Goal: Task Accomplishment & Management: Complete application form

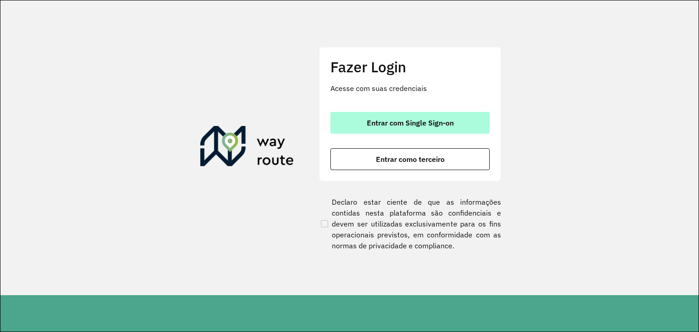
click at [370, 121] on span "Entrar com Single Sign-on" at bounding box center [410, 122] width 87 height 7
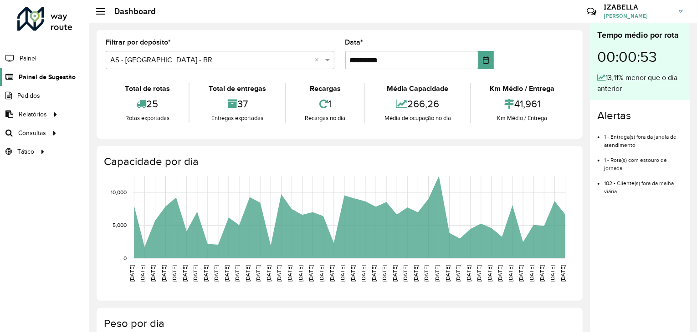
click at [54, 78] on span "Painel de Sugestão" at bounding box center [47, 77] width 57 height 10
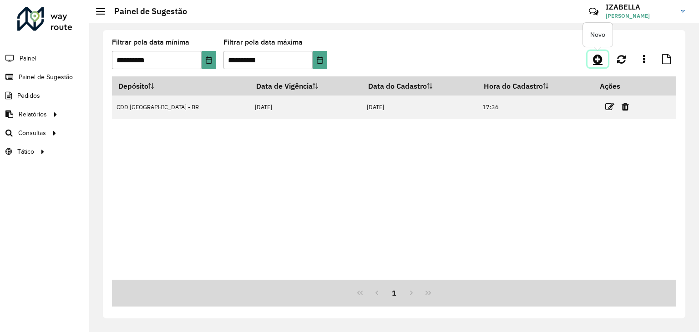
click at [597, 63] on icon at bounding box center [598, 59] width 10 height 11
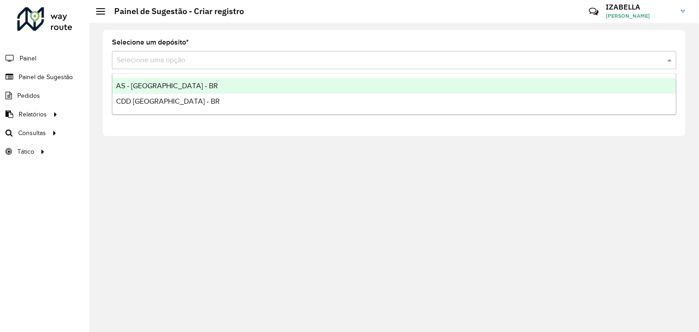
click at [151, 61] on input "text" at bounding box center [385, 60] width 537 height 11
click at [134, 79] on div "AS - [GEOGRAPHIC_DATA] - BR" at bounding box center [394, 85] width 564 height 15
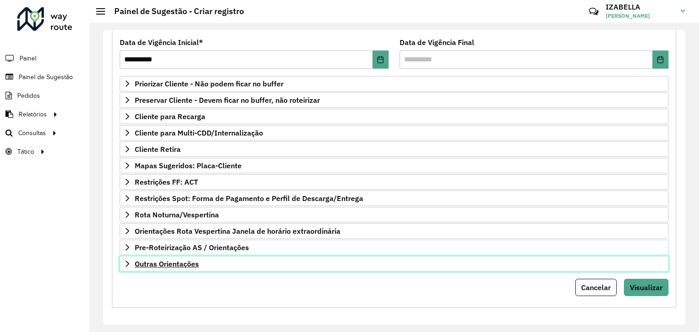
click at [227, 265] on link "Outras Orientações" at bounding box center [394, 263] width 549 height 15
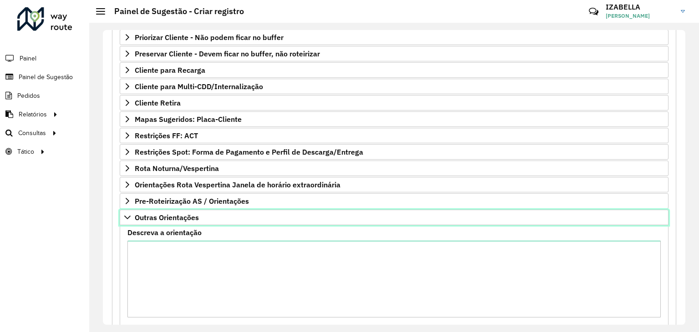
scroll to position [208, 0]
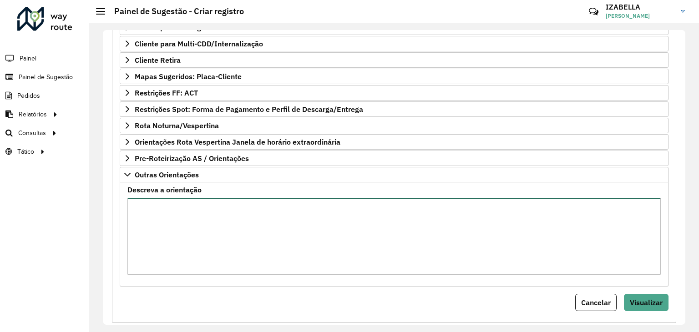
click at [293, 266] on textarea "Descreva a orientação" at bounding box center [394, 236] width 534 height 77
click at [300, 248] on textarea "Descreva a orientação" at bounding box center [394, 236] width 534 height 77
paste textarea "**********"
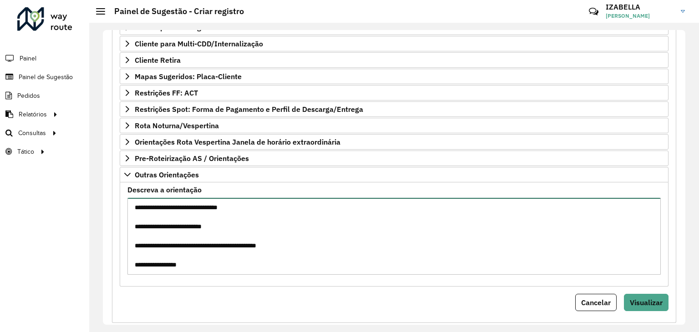
scroll to position [271, 0]
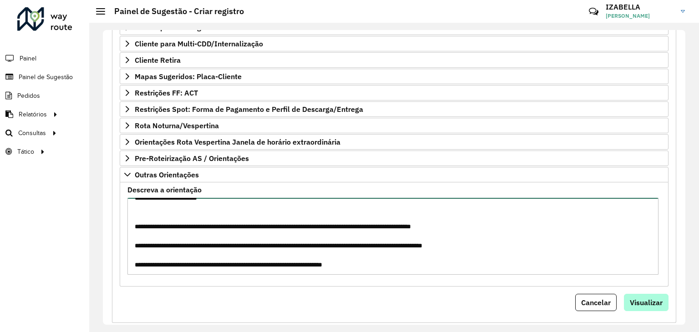
type textarea "**********"
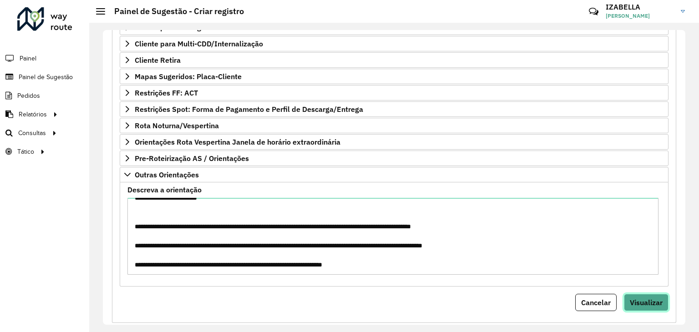
click at [637, 307] on button "Visualizar" at bounding box center [646, 302] width 45 height 17
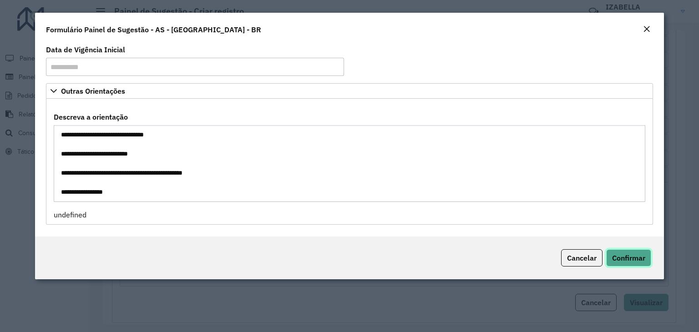
click at [642, 257] on span "Confirmar" at bounding box center [628, 258] width 33 height 9
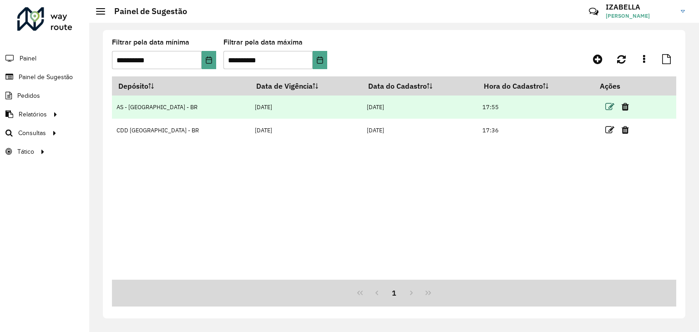
click at [606, 104] on icon at bounding box center [610, 106] width 9 height 9
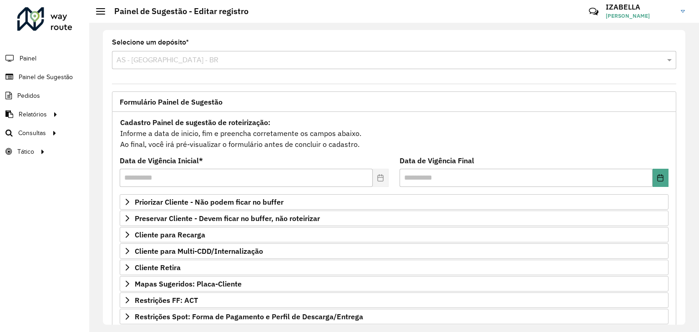
drag, startPoint x: 590, startPoint y: 188, endPoint x: 568, endPoint y: 178, distance: 23.9
click at [590, 188] on formly-field "Data de Vigência Final" at bounding box center [534, 176] width 280 height 37
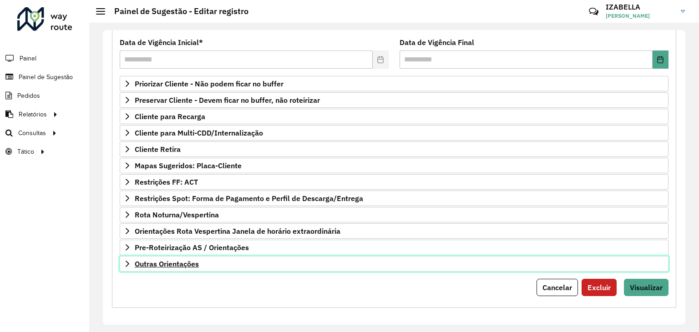
click at [286, 263] on link "Outras Orientações" at bounding box center [394, 263] width 549 height 15
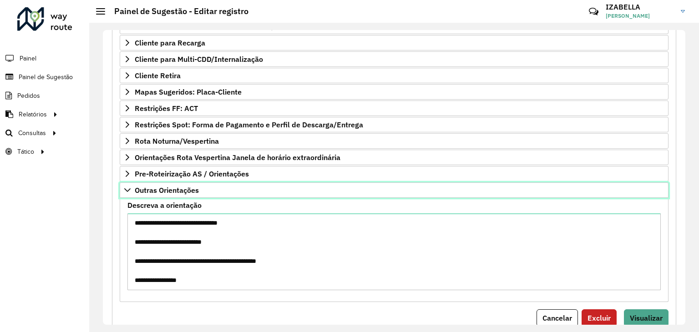
scroll to position [202, 0]
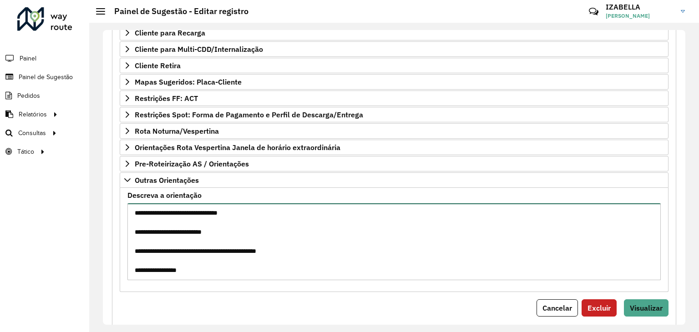
click at [302, 245] on textarea "**********" at bounding box center [394, 242] width 534 height 77
paste textarea "**********"
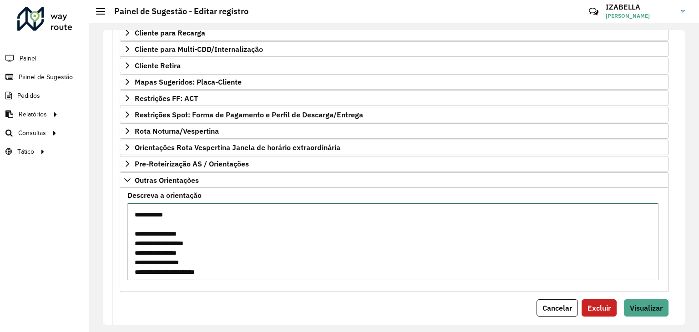
scroll to position [252, 0]
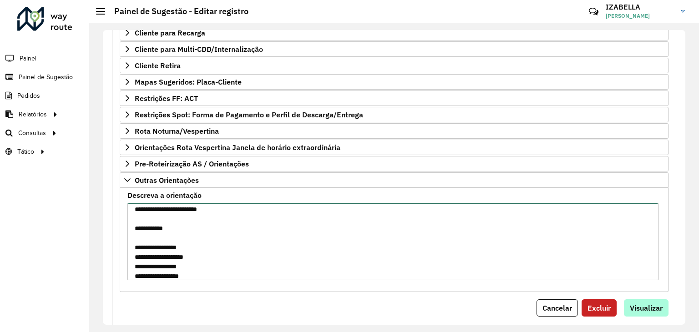
type textarea "**********"
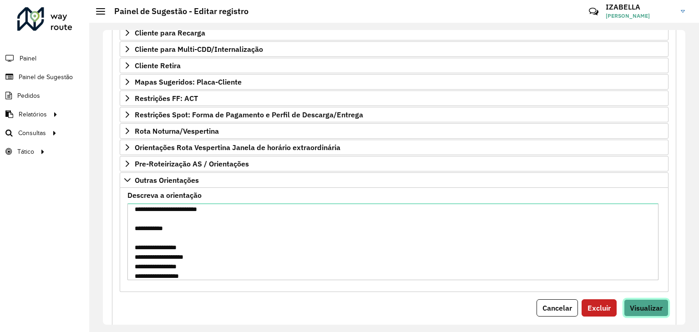
click at [634, 306] on span "Visualizar" at bounding box center [646, 308] width 33 height 9
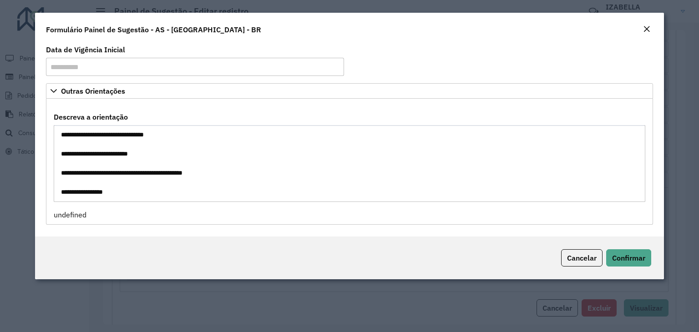
click at [636, 249] on div "Cancelar Confirmar" at bounding box center [349, 258] width 629 height 43
click at [630, 254] on span "Confirmar" at bounding box center [628, 258] width 33 height 9
